Goal: Information Seeking & Learning: Understand process/instructions

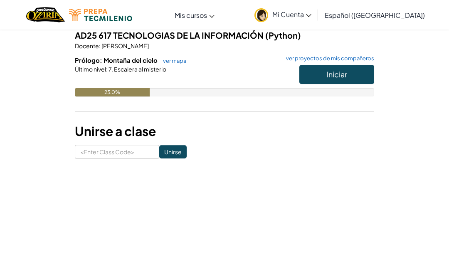
scroll to position [93, 0]
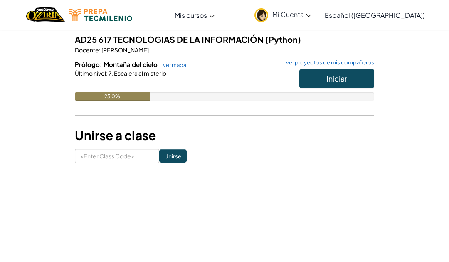
click at [360, 87] on button "Iniciar" at bounding box center [336, 78] width 75 height 19
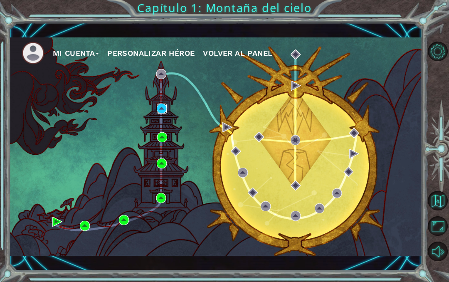
click at [159, 108] on img at bounding box center [162, 108] width 10 height 10
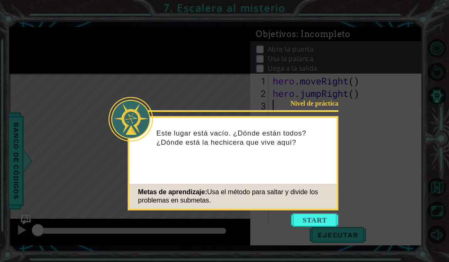
click at [313, 214] on button "Start" at bounding box center [314, 219] width 47 height 13
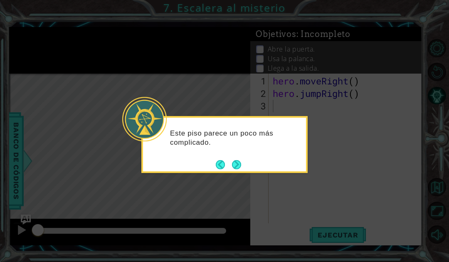
click at [235, 169] on button "Next" at bounding box center [236, 164] width 9 height 9
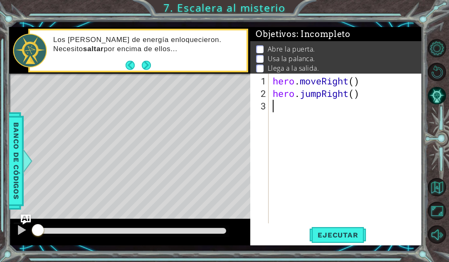
click at [144, 68] on button "Next" at bounding box center [146, 64] width 9 height 9
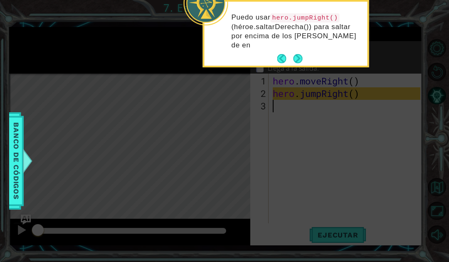
click at [301, 54] on button "Next" at bounding box center [297, 58] width 9 height 9
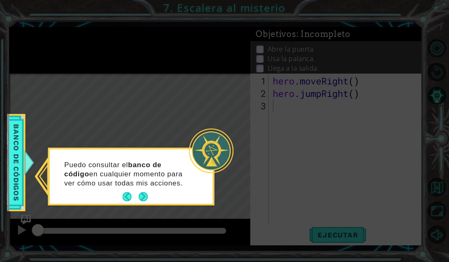
click at [144, 201] on button "Next" at bounding box center [142, 196] width 9 height 9
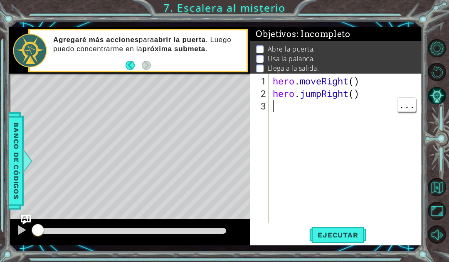
click at [344, 233] on span "Ejecutar" at bounding box center [337, 235] width 57 height 8
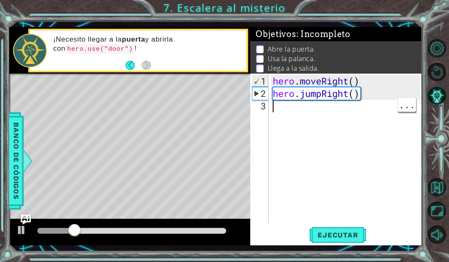
click at [334, 118] on div "hero . moveRight ( ) hero . jumpRight ( )" at bounding box center [347, 162] width 153 height 174
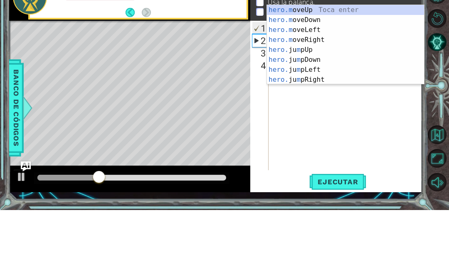
scroll to position [15, 48]
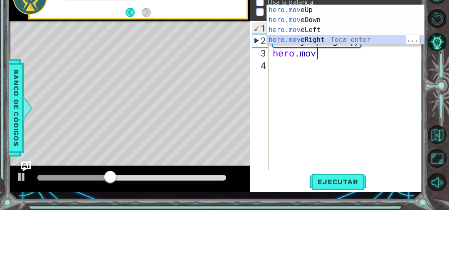
click at [372, 59] on div "hero.mov eUp Toca enter hero.mov eDown Toca enter hero.mov eLeft Toca enter her…" at bounding box center [345, 89] width 157 height 60
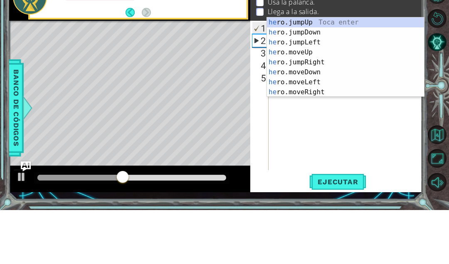
scroll to position [15, 37]
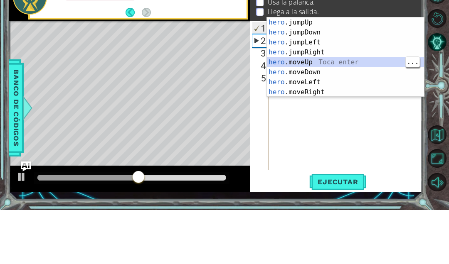
click at [360, 71] on div "hero .jumpUp Toca enter hero .jumpDown Toca enter hero .jumpLeft Toca enter her…" at bounding box center [345, 121] width 157 height 100
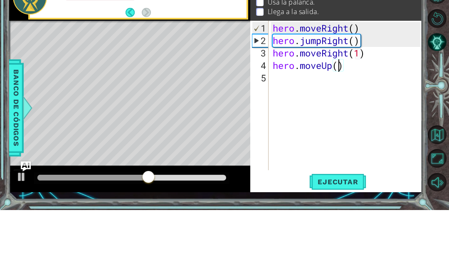
scroll to position [15, 20]
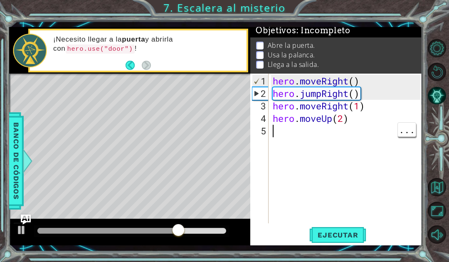
click at [333, 135] on div "hero . moveRight ( ) hero . jumpRight ( ) hero . moveRight ( 1 ) hero . moveUp …" at bounding box center [347, 162] width 153 height 174
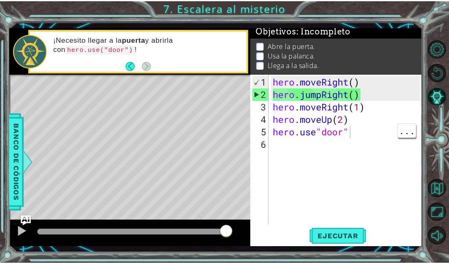
scroll to position [15, 45]
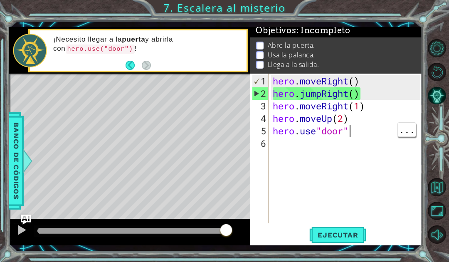
click at [348, 134] on div "hero . moveRight ( ) hero . jumpRight ( ) hero . moveRight ( 1 ) hero . moveUp …" at bounding box center [347, 162] width 153 height 174
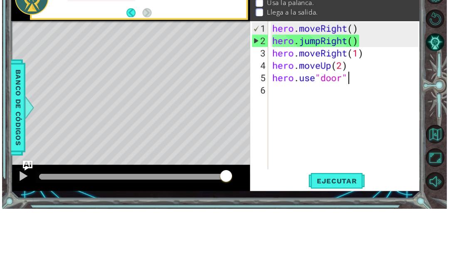
scroll to position [15, 20]
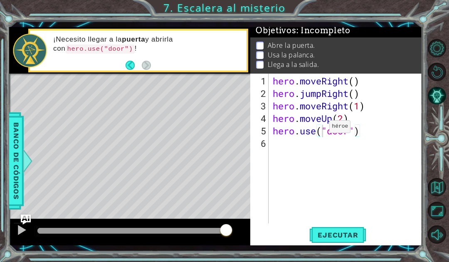
click at [351, 233] on span "Ejecutar" at bounding box center [337, 235] width 57 height 8
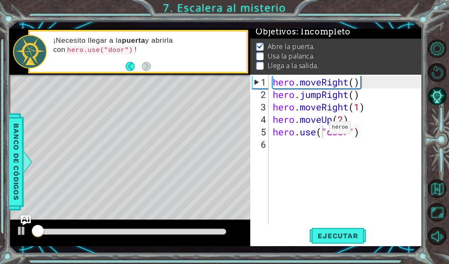
scroll to position [2, 0]
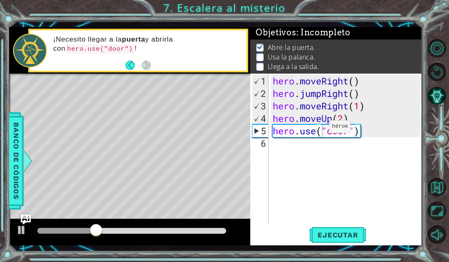
click at [340, 120] on div "hero . moveRight ( ) hero . jumpRight ( ) hero . moveRight ( 1 ) hero . moveUp …" at bounding box center [347, 162] width 153 height 174
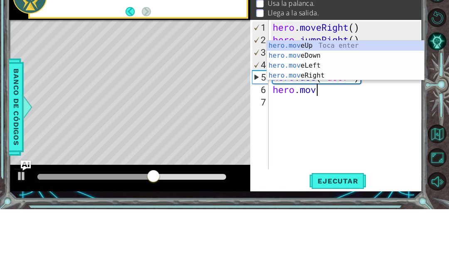
scroll to position [15, 59]
click at [352, 96] on div "hero.mov eUp Toca enter hero.mov eDown Toca enter hero.mov eLeft Toca enter her…" at bounding box center [345, 126] width 157 height 60
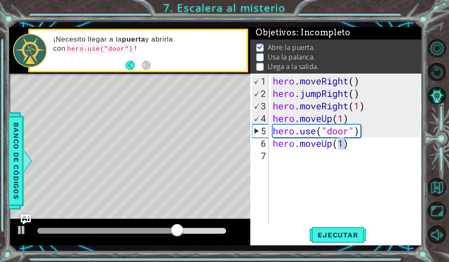
click at [350, 233] on span "Ejecutar" at bounding box center [337, 235] width 57 height 8
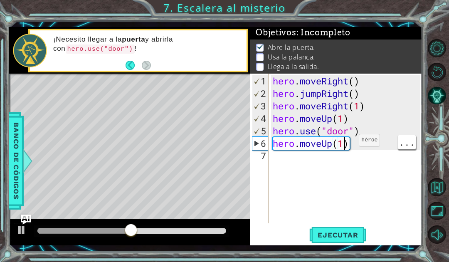
click at [341, 143] on div "hero . moveRight ( ) hero . jumpRight ( ) hero . moveRight ( 1 ) hero . moveUp …" at bounding box center [347, 162] width 153 height 174
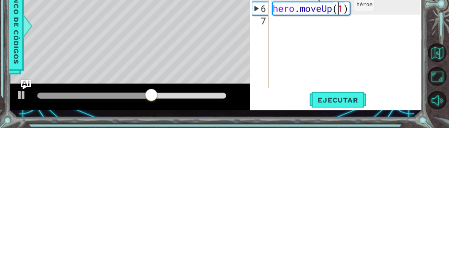
scroll to position [28, 0]
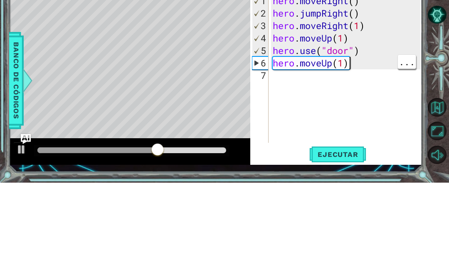
click at [347, 76] on div "hero . moveRight ( ) hero . jumpRight ( ) hero . moveRight ( 1 ) hero . moveUp …" at bounding box center [347, 163] width 153 height 174
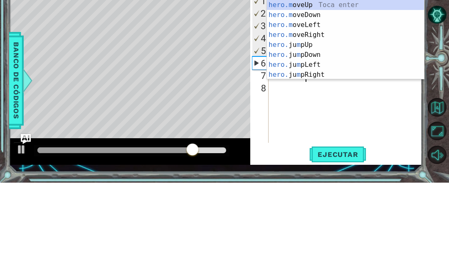
scroll to position [15, 42]
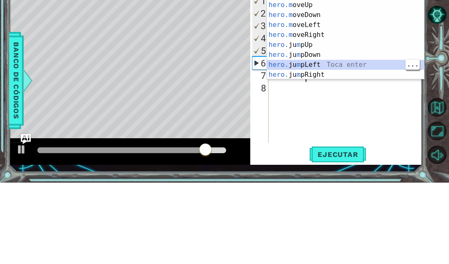
click at [355, 81] on div "hero.m oveUp Toca enter hero.m oveDown Toca enter hero.m oveLeft Toca enter her…" at bounding box center [345, 131] width 157 height 100
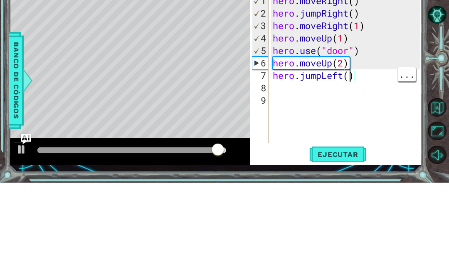
click at [352, 77] on div "hero . moveRight ( ) hero . jumpRight ( ) hero . moveRight ( 1 ) hero . moveUp …" at bounding box center [347, 163] width 153 height 174
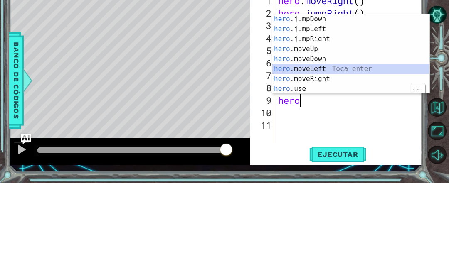
scroll to position [20, 0]
click at [338, 96] on div "hero .jumpDown Toca enter hero .jumpLeft Toca enter hero .jumpRight Toca enter …" at bounding box center [350, 146] width 157 height 100
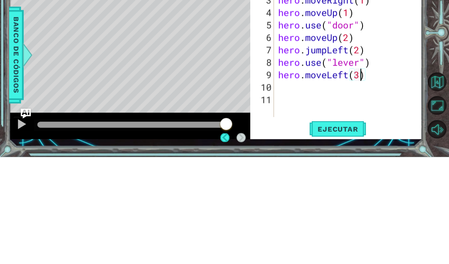
scroll to position [15, 20]
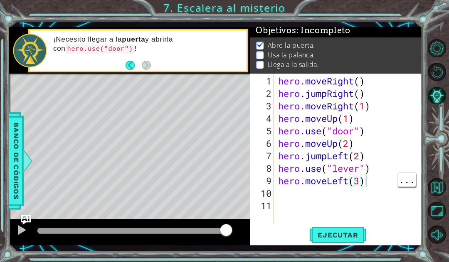
click at [343, 223] on div "hero . moveRight ( ) hero . jumpRight ( ) hero . moveRight ( 1 ) hero . moveUp …" at bounding box center [350, 162] width 148 height 174
click at [339, 233] on span "Ejecutar" at bounding box center [337, 235] width 57 height 8
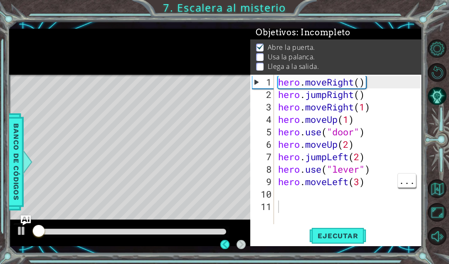
scroll to position [2, 0]
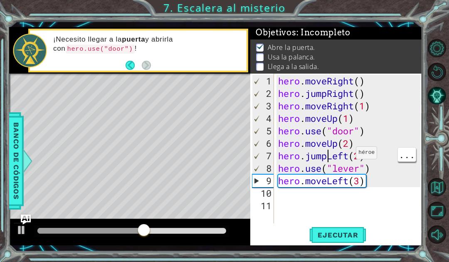
click at [329, 154] on div "hero . moveRight ( ) hero . jumpRight ( ) hero . moveRight ( 1 ) hero . moveUp …" at bounding box center [350, 162] width 148 height 174
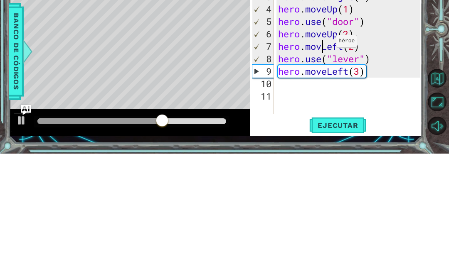
scroll to position [15, 37]
click at [359, 76] on div "hero . moveRight ( ) hero . jumpRight ( ) hero . moveRight ( 1 ) hero . moveUp …" at bounding box center [350, 163] width 148 height 174
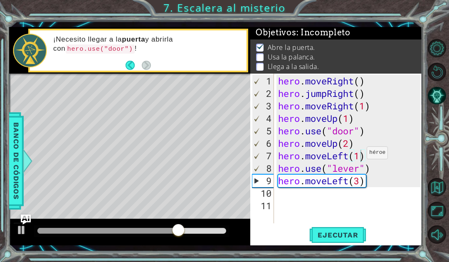
click at [346, 236] on span "Ejecutar" at bounding box center [337, 235] width 57 height 8
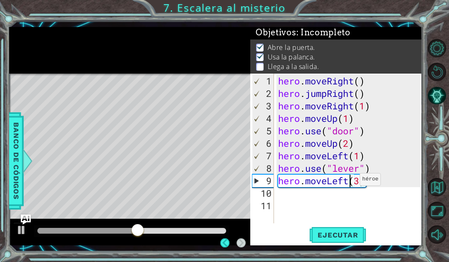
click at [361, 186] on div "hero . moveRight ( ) hero . jumpRight ( ) hero . moveRight ( 1 ) hero . moveUp …" at bounding box center [350, 162] width 148 height 174
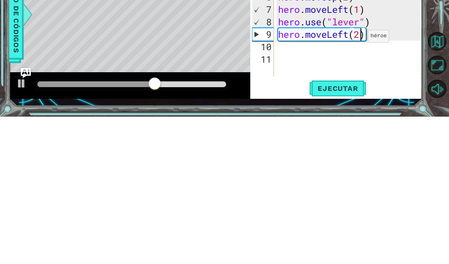
click at [392, 76] on div "hero . moveRight ( ) hero . jumpRight ( ) hero . moveRight ( 1 ) hero . moveUp …" at bounding box center [350, 163] width 148 height 174
click at [369, 76] on div "hero . moveRight ( ) hero . jumpRight ( ) hero . moveRight ( 1 ) hero . moveUp …" at bounding box center [350, 163] width 148 height 174
click at [353, 76] on div "hero . moveRight ( ) hero . jumpRight ( ) hero . moveRight ( 1 ) hero . moveUp …" at bounding box center [350, 163] width 148 height 174
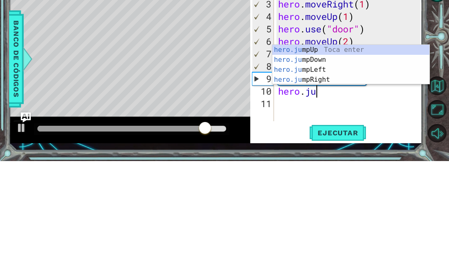
scroll to position [15, 31]
click at [372, 148] on div "hero.jum pUp Toca enter hero.jum pDown Toca enter hero.jum pLeft Toca enter her…" at bounding box center [350, 178] width 157 height 60
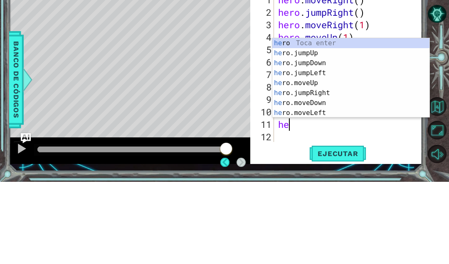
scroll to position [15, 37]
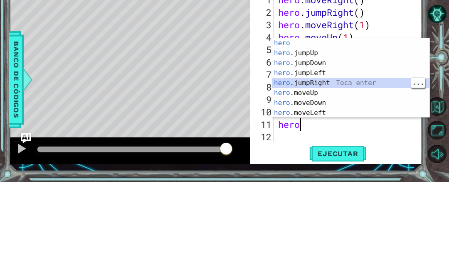
click at [339, 120] on div "hero Toca enter hero .jumpUp Toca enter hero .jumpDown Toca enter hero .jumpLef…" at bounding box center [350, 170] width 157 height 100
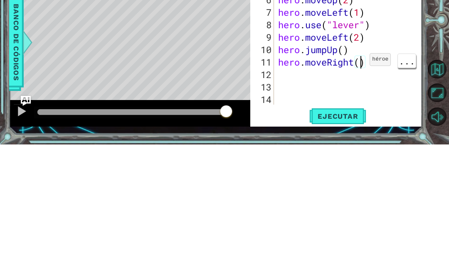
scroll to position [15, 20]
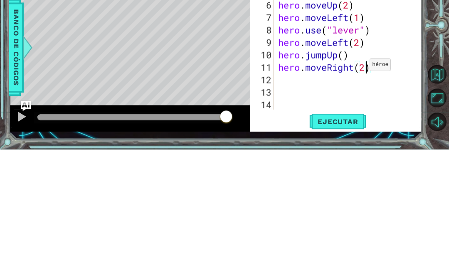
click at [389, 76] on div "hero . moveRight ( 1 ) hero . moveUp ( 1 ) hero . use ( "door" ) hero . moveUp …" at bounding box center [350, 163] width 148 height 174
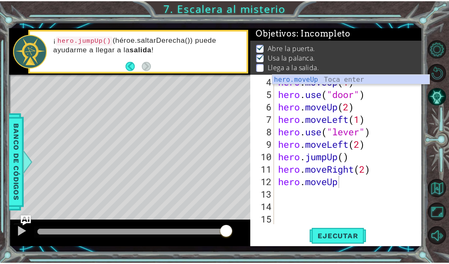
scroll to position [15, 45]
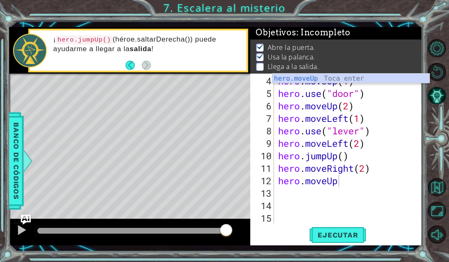
click at [343, 223] on div "hero . moveUp ( 1 ) hero . use ( "door" ) hero . moveUp ( 2 ) hero . moveLeft (…" at bounding box center [350, 162] width 148 height 174
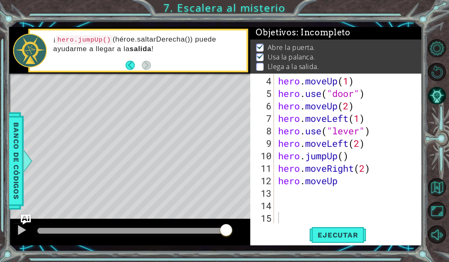
click at [357, 238] on span "Ejecutar" at bounding box center [337, 235] width 57 height 8
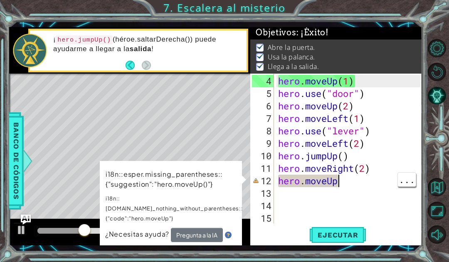
click at [355, 177] on div "hero . moveUp ( 1 ) hero . use ( "door" ) hero . moveUp ( 2 ) hero . moveLeft (…" at bounding box center [350, 162] width 148 height 174
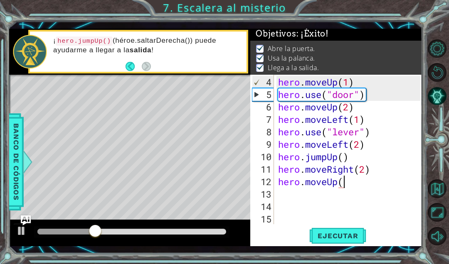
scroll to position [15, 26]
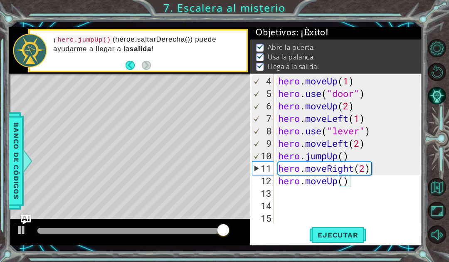
type textarea "ab()cde fg"
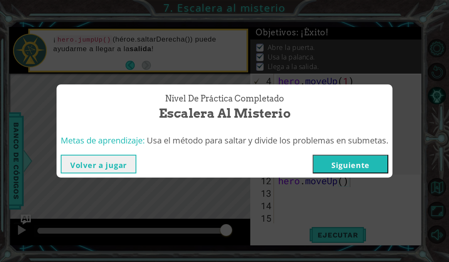
click at [361, 164] on button "Siguiente" at bounding box center [350, 164] width 76 height 19
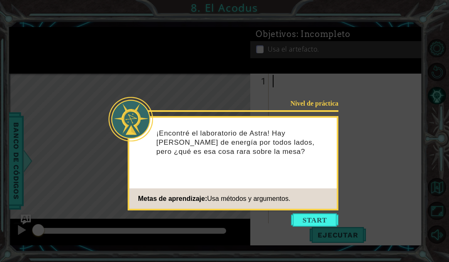
click at [324, 214] on button "Start" at bounding box center [314, 219] width 47 height 13
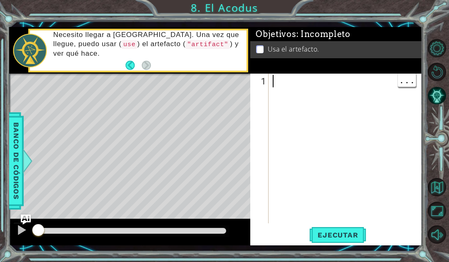
click at [297, 77] on div at bounding box center [347, 162] width 153 height 174
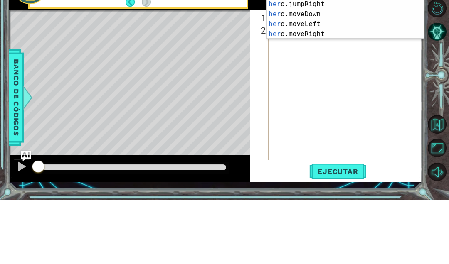
scroll to position [15, 37]
click at [331, 24] on div "hero .jumpUp Toca enter hero .jumpDown Toca enter hero .jumpLeft Toca enter her…" at bounding box center [345, 74] width 157 height 100
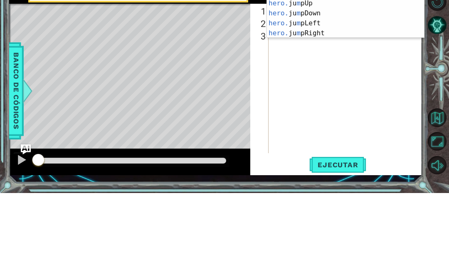
click at [327, 29] on div "hero.m oveUp Toca enter hero.m oveDown Toca enter hero.m oveLeft Toca enter her…" at bounding box center [345, 79] width 157 height 100
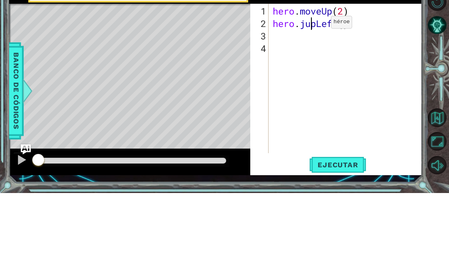
scroll to position [15, 0]
click at [324, 76] on div "hero . moveUp ( 2 ) hero . ju pLeft ( )" at bounding box center [347, 163] width 153 height 174
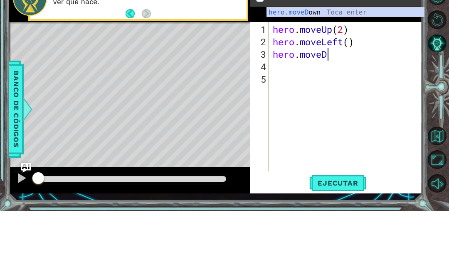
scroll to position [15, 26]
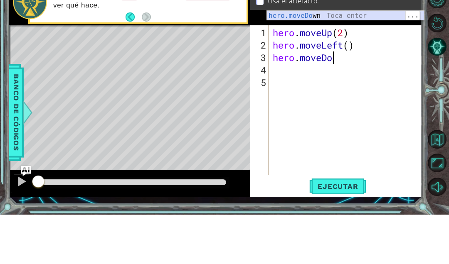
click at [333, 60] on div "hero.moveDo wn [GEOGRAPHIC_DATA] enter" at bounding box center [345, 75] width 157 height 30
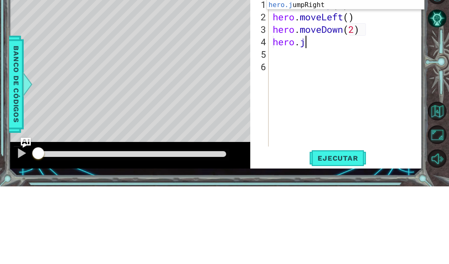
scroll to position [15, 53]
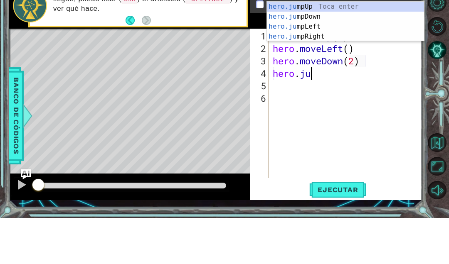
click at [331, 48] on div "hero.ju mpUp Toca enter hero.ju mpDown Toca enter hero.ju mpLeft Toca enter her…" at bounding box center [345, 78] width 157 height 60
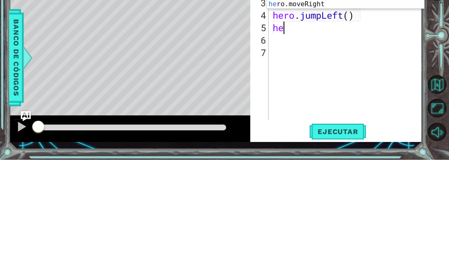
scroll to position [15, 37]
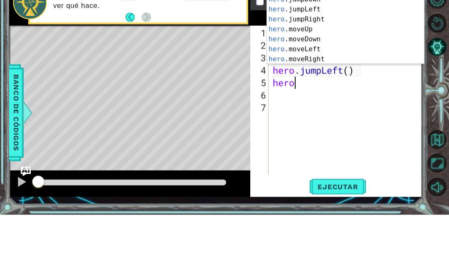
click at [315, 34] on div "hero .jumpUp Toca enter hero .jumpDown Toca enter hero .jumpLeft Toca enter her…" at bounding box center [345, 84] width 157 height 100
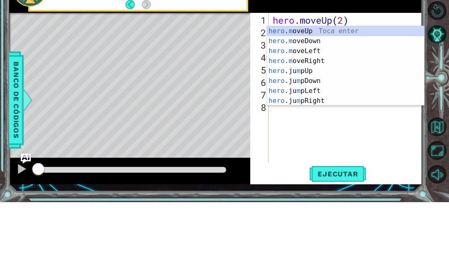
scroll to position [15, 42]
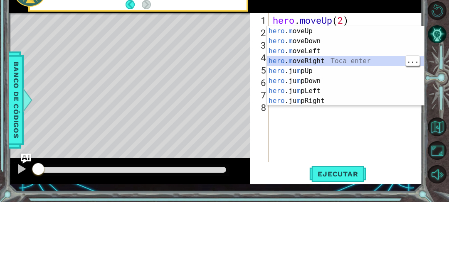
click at [322, 88] on div "hero . m oveUp Toca enter hero . m oveDown Toca enter hero . m oveLeft Toca ent…" at bounding box center [345, 138] width 157 height 100
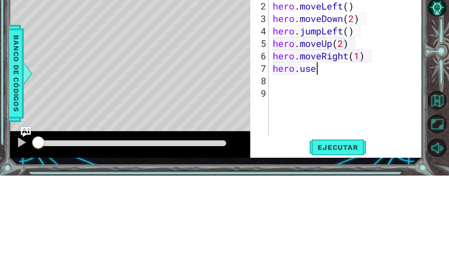
scroll to position [15, 31]
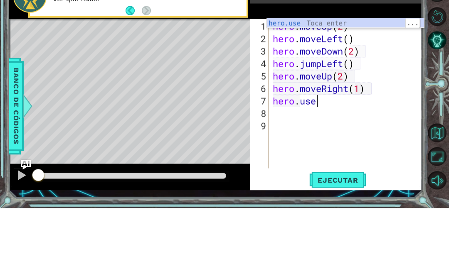
click at [377, 74] on div "hero.use Toca enter" at bounding box center [345, 89] width 157 height 30
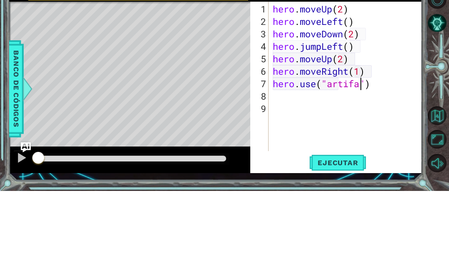
scroll to position [15, 59]
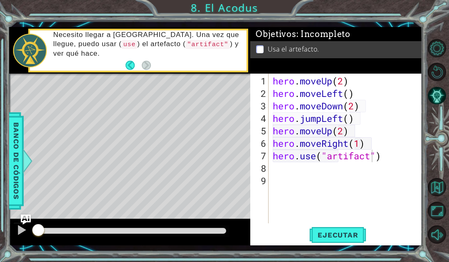
type textarea "abcde fg"
click at [340, 234] on span "Ejecutar" at bounding box center [337, 235] width 57 height 8
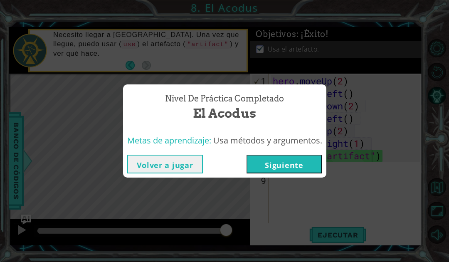
click at [302, 168] on button "Siguiente" at bounding box center [284, 164] width 76 height 19
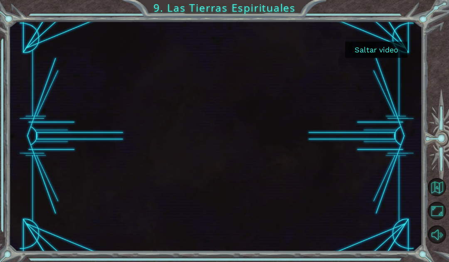
click at [386, 47] on button "Saltar video" at bounding box center [376, 50] width 62 height 16
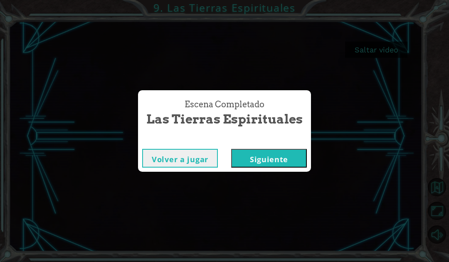
click at [272, 163] on button "Siguiente" at bounding box center [269, 158] width 76 height 19
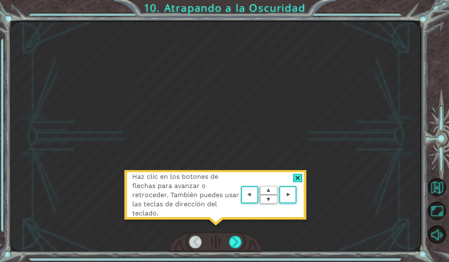
click at [302, 176] on div at bounding box center [298, 178] width 10 height 9
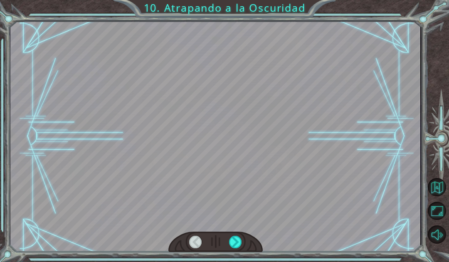
click at [194, 239] on div at bounding box center [195, 242] width 13 height 12
click at [234, 244] on div at bounding box center [235, 242] width 13 height 12
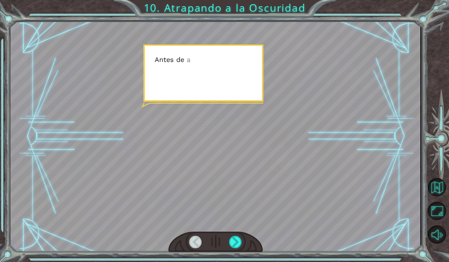
click at [233, 243] on div at bounding box center [235, 242] width 13 height 12
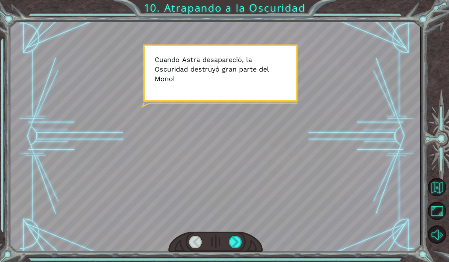
click at [237, 240] on div at bounding box center [235, 242] width 13 height 12
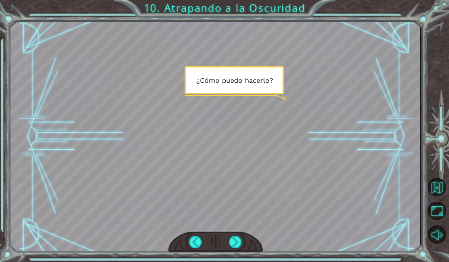
click at [236, 240] on div at bounding box center [235, 242] width 13 height 12
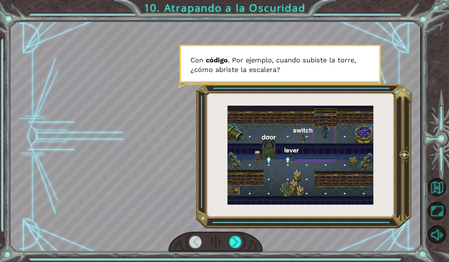
click at [238, 243] on div at bounding box center [235, 242] width 13 height 12
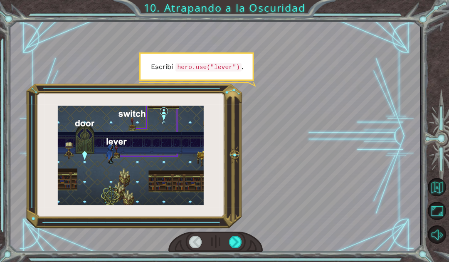
click at [240, 244] on div at bounding box center [235, 242] width 13 height 12
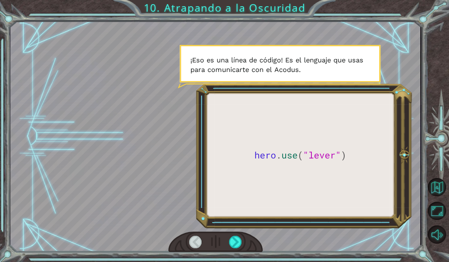
click at [241, 243] on div at bounding box center [235, 242] width 13 height 12
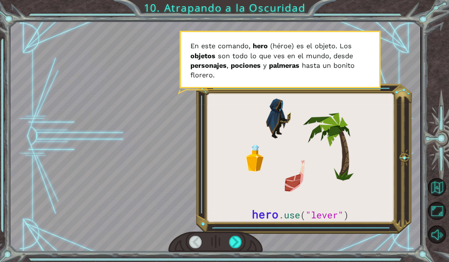
click at [241, 226] on div at bounding box center [215, 136] width 410 height 230
click at [240, 240] on div at bounding box center [235, 242] width 13 height 12
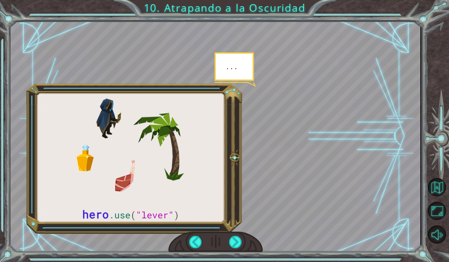
click at [240, 239] on div at bounding box center [235, 242] width 13 height 12
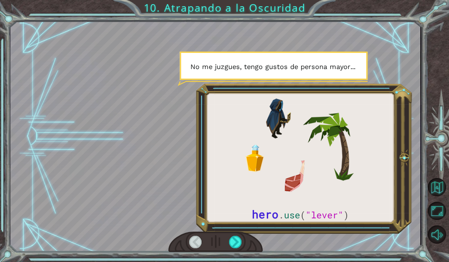
click at [240, 241] on div at bounding box center [235, 242] width 13 height 12
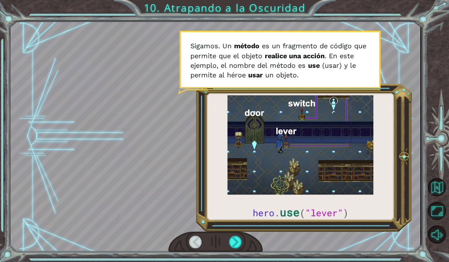
click at [233, 245] on div at bounding box center [235, 242] width 13 height 12
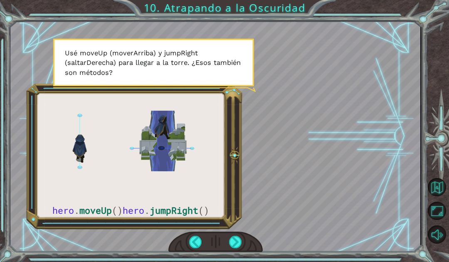
click at [241, 236] on div at bounding box center [235, 242] width 13 height 12
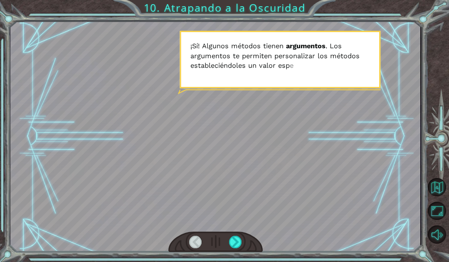
click at [241, 243] on div at bounding box center [235, 242] width 13 height 12
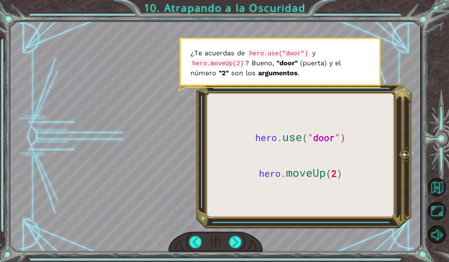
click at [239, 238] on div at bounding box center [235, 242] width 13 height 12
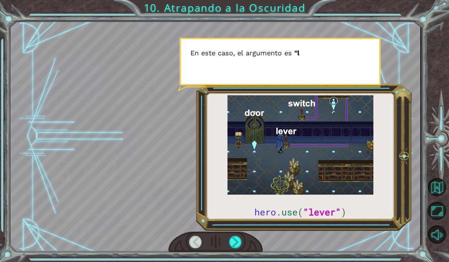
click at [238, 241] on div at bounding box center [235, 242] width 13 height 12
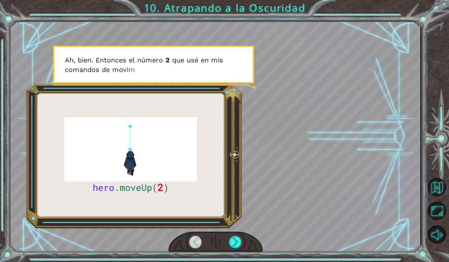
click at [241, 243] on div at bounding box center [235, 242] width 13 height 12
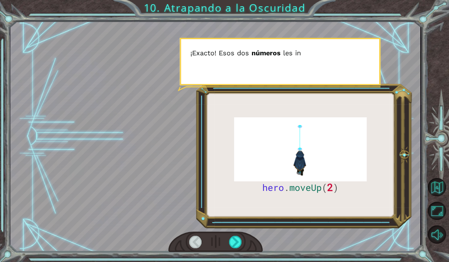
click at [241, 241] on div at bounding box center [235, 242] width 13 height 12
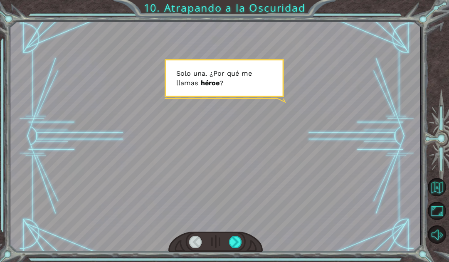
click at [241, 245] on div at bounding box center [235, 242] width 13 height 12
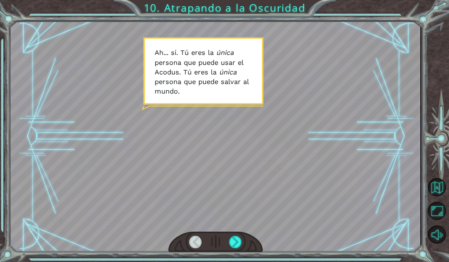
click at [248, 243] on div at bounding box center [215, 241] width 94 height 21
click at [238, 241] on div at bounding box center [235, 242] width 13 height 12
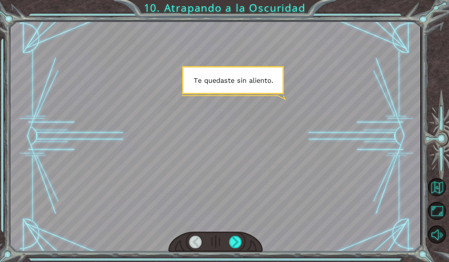
click at [238, 245] on div at bounding box center [235, 242] width 13 height 12
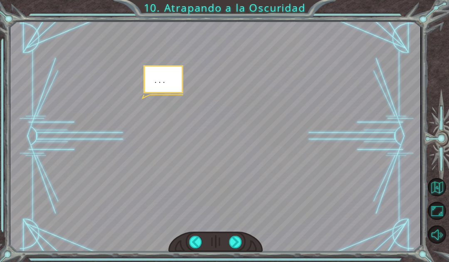
click at [240, 238] on div at bounding box center [235, 242] width 13 height 12
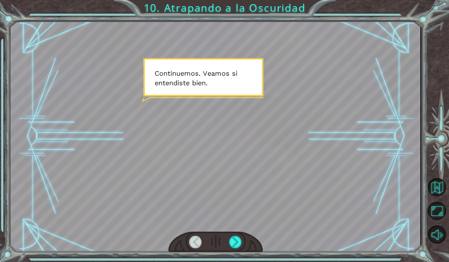
click at [241, 239] on div at bounding box center [235, 242] width 13 height 12
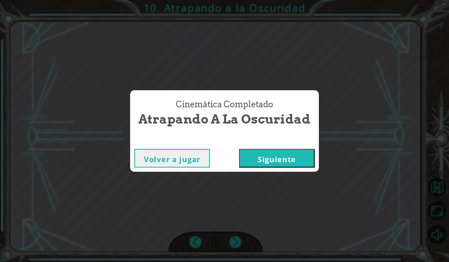
click at [285, 166] on button "Siguiente" at bounding box center [277, 158] width 76 height 19
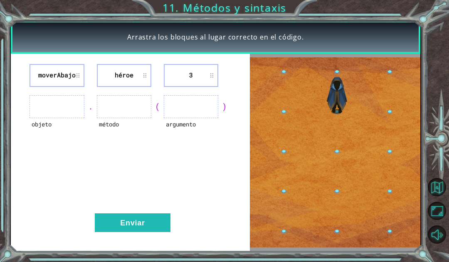
click at [139, 228] on button "Enviar" at bounding box center [133, 222] width 76 height 19
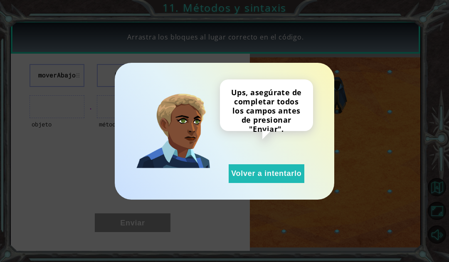
click at [268, 182] on button "Volver a intentarlo" at bounding box center [266, 173] width 76 height 19
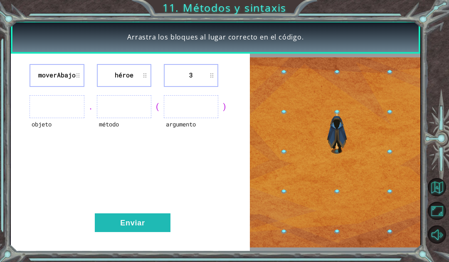
click at [59, 108] on ul at bounding box center [56, 106] width 54 height 23
click at [65, 105] on ul at bounding box center [56, 106] width 54 height 23
click at [72, 71] on li "moverAbajo" at bounding box center [56, 75] width 54 height 23
